Goal: Information Seeking & Learning: Find specific page/section

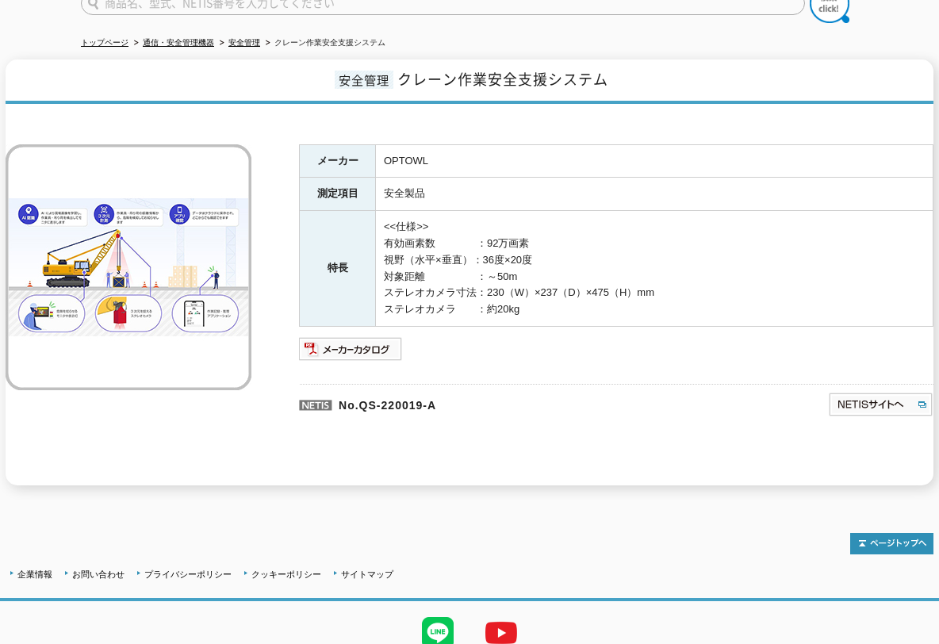
scroll to position [208, 0]
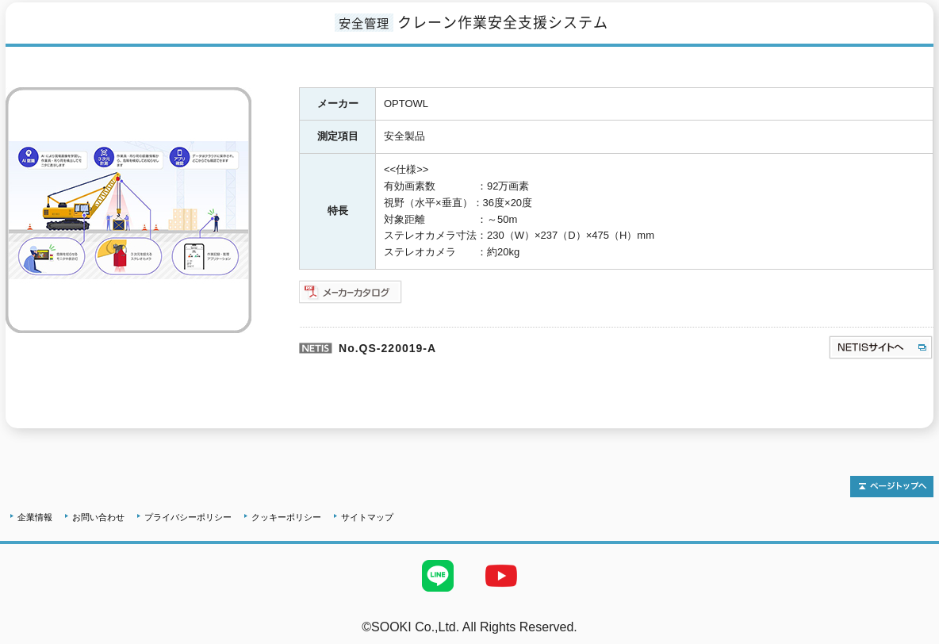
click at [367, 279] on img at bounding box center [351, 291] width 104 height 25
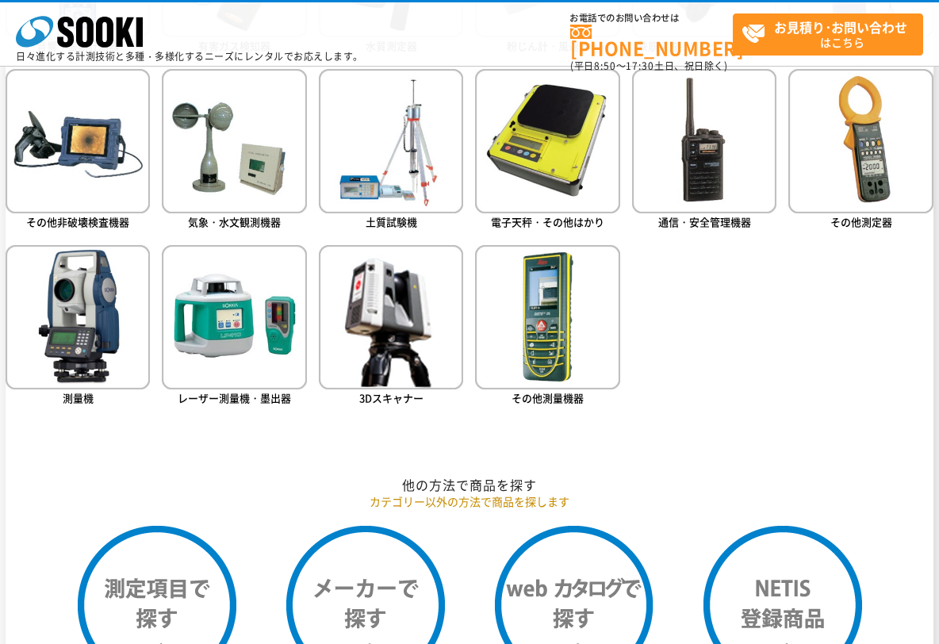
scroll to position [1189, 0]
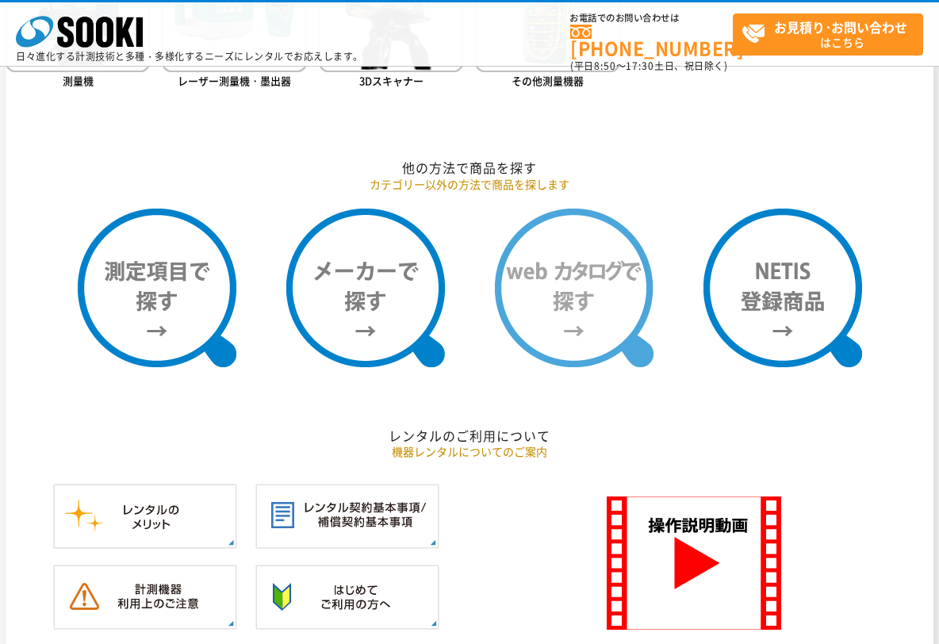
click at [600, 296] on img at bounding box center [574, 287] width 159 height 159
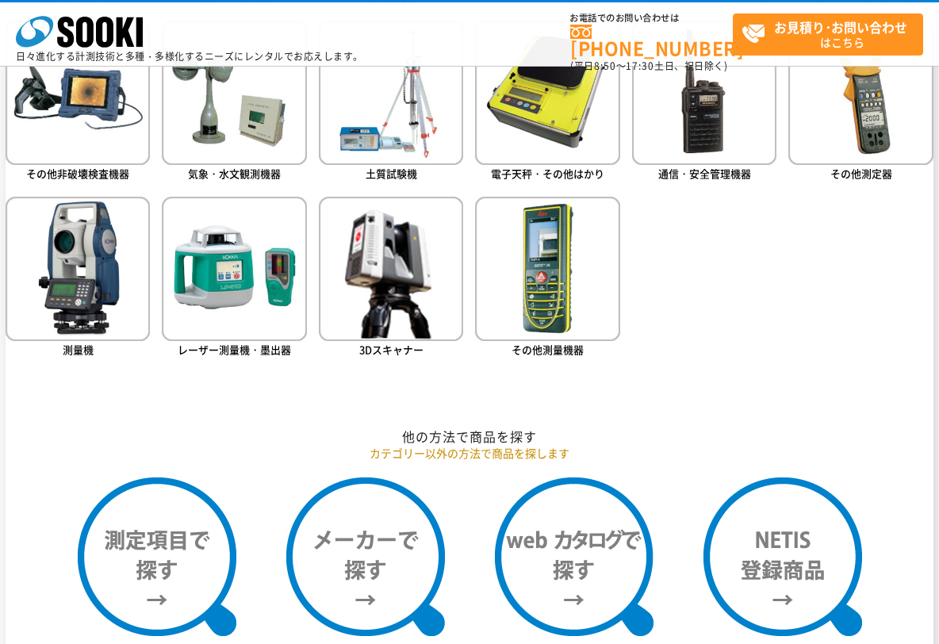
scroll to position [793, 0]
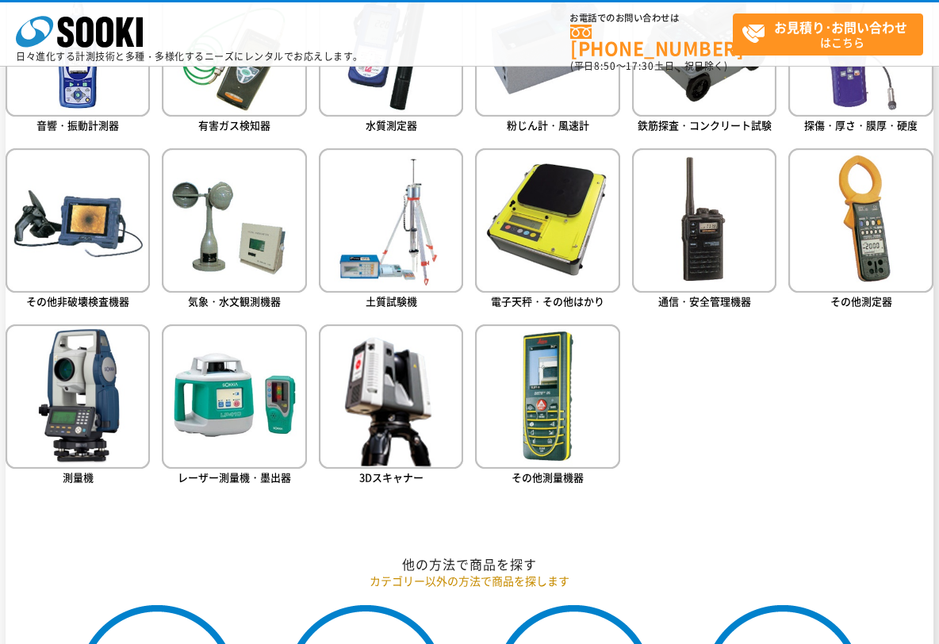
click at [755, 432] on ul "音響・振動計測器 有害ガス検知器 水質測定器 粉じん計・風速計 鉄筋探査・コンクリート試験 探傷・厚さ・膜厚・硬度" at bounding box center [469, 251] width 927 height 560
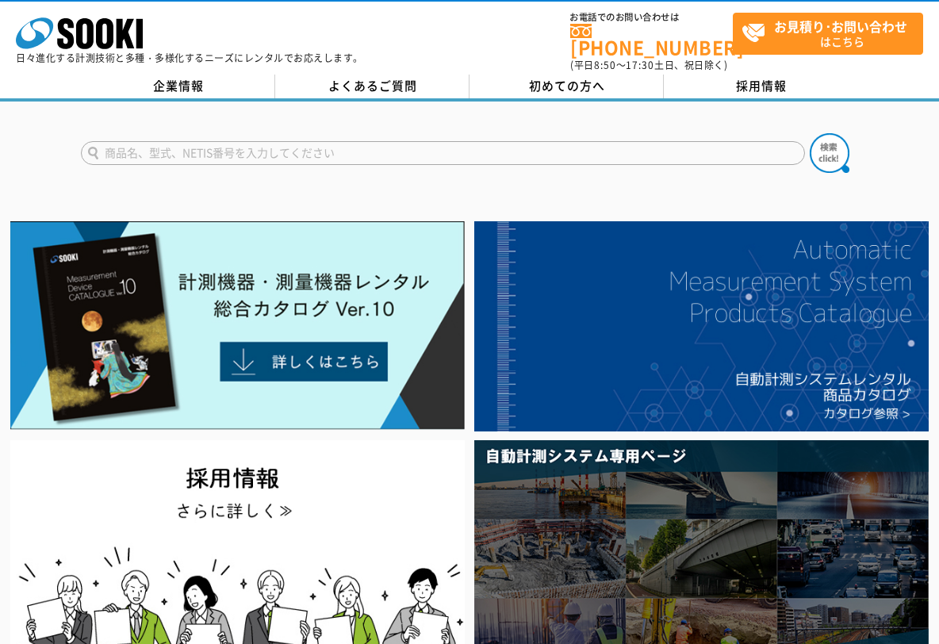
scroll to position [0, 0]
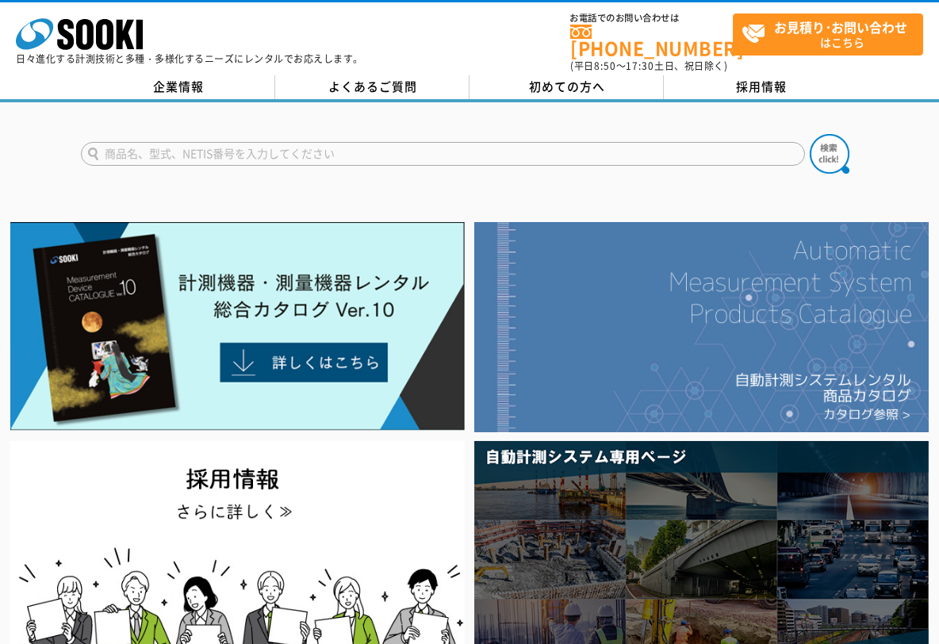
click at [744, 379] on img at bounding box center [701, 327] width 454 height 210
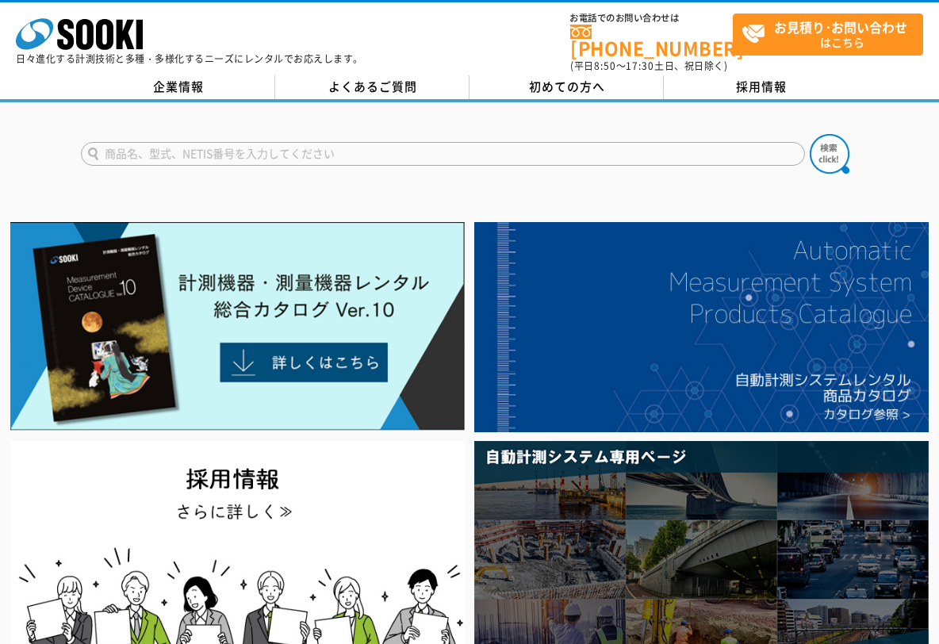
click at [217, 146] on input "text" at bounding box center [443, 154] width 724 height 24
type input "自動停止"
click at [809, 134] on button at bounding box center [829, 154] width 40 height 40
